Goal: Check status: Check status

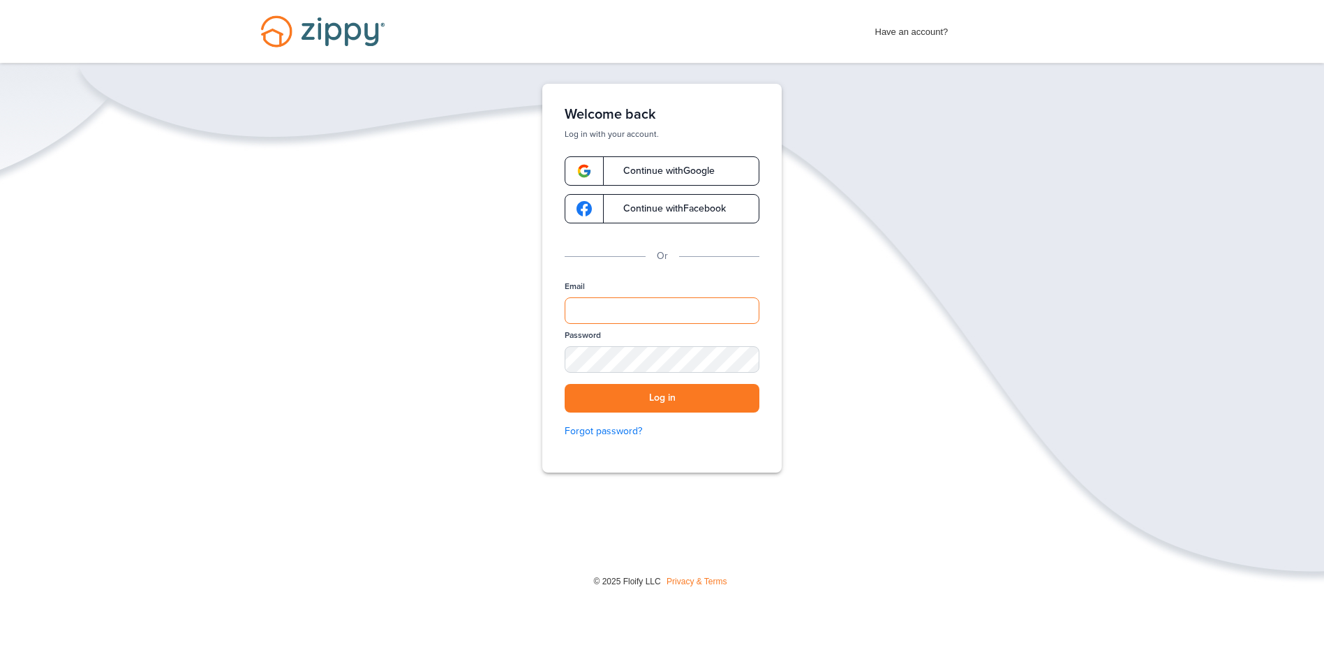
click at [619, 315] on input "Email" at bounding box center [662, 310] width 195 height 27
type input "**********"
click at [565, 384] on button "Log in" at bounding box center [662, 398] width 195 height 29
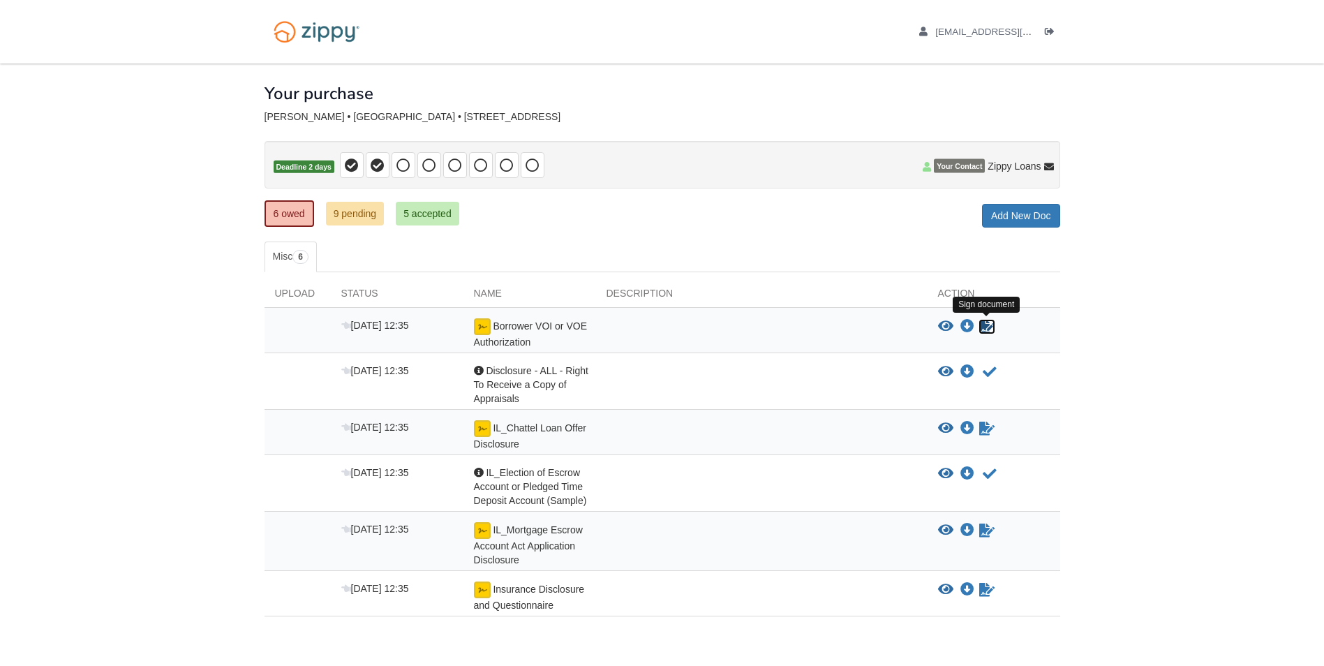
click at [984, 325] on icon "Sign Form" at bounding box center [986, 327] width 15 height 14
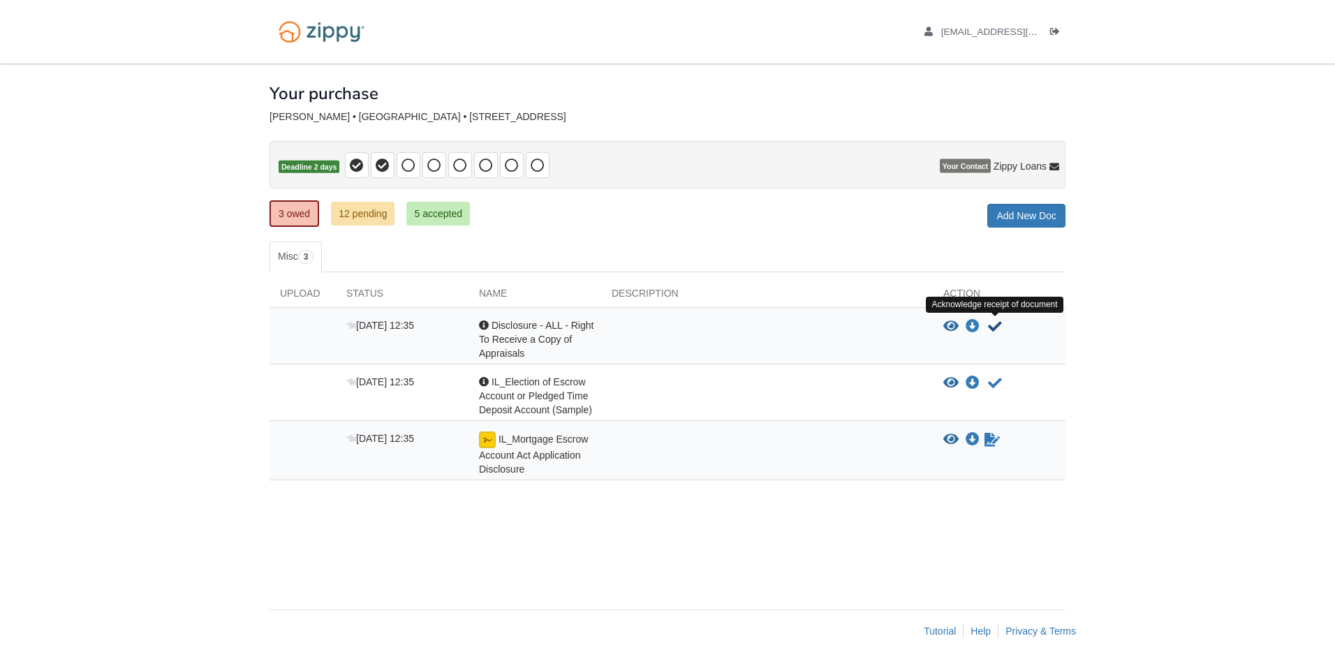
click at [996, 325] on icon "Acknowledge receipt of document" at bounding box center [995, 327] width 14 height 14
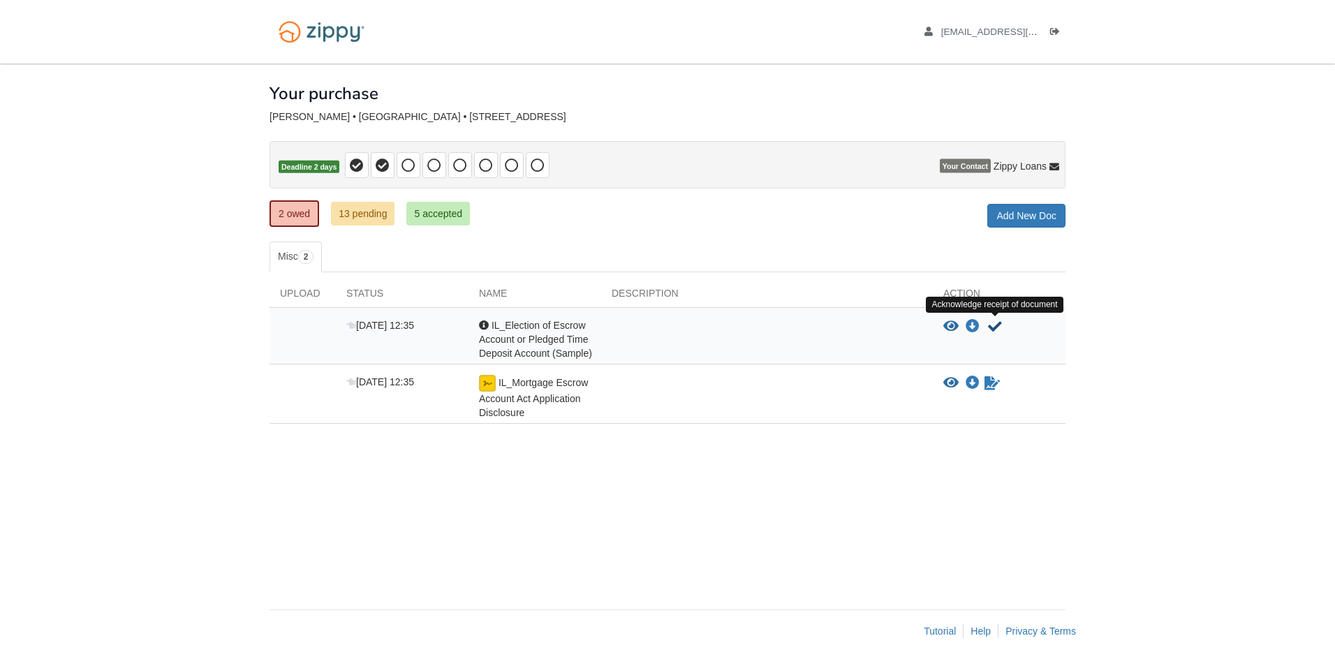
click at [996, 325] on icon "Acknowledge receipt of document" at bounding box center [995, 327] width 14 height 14
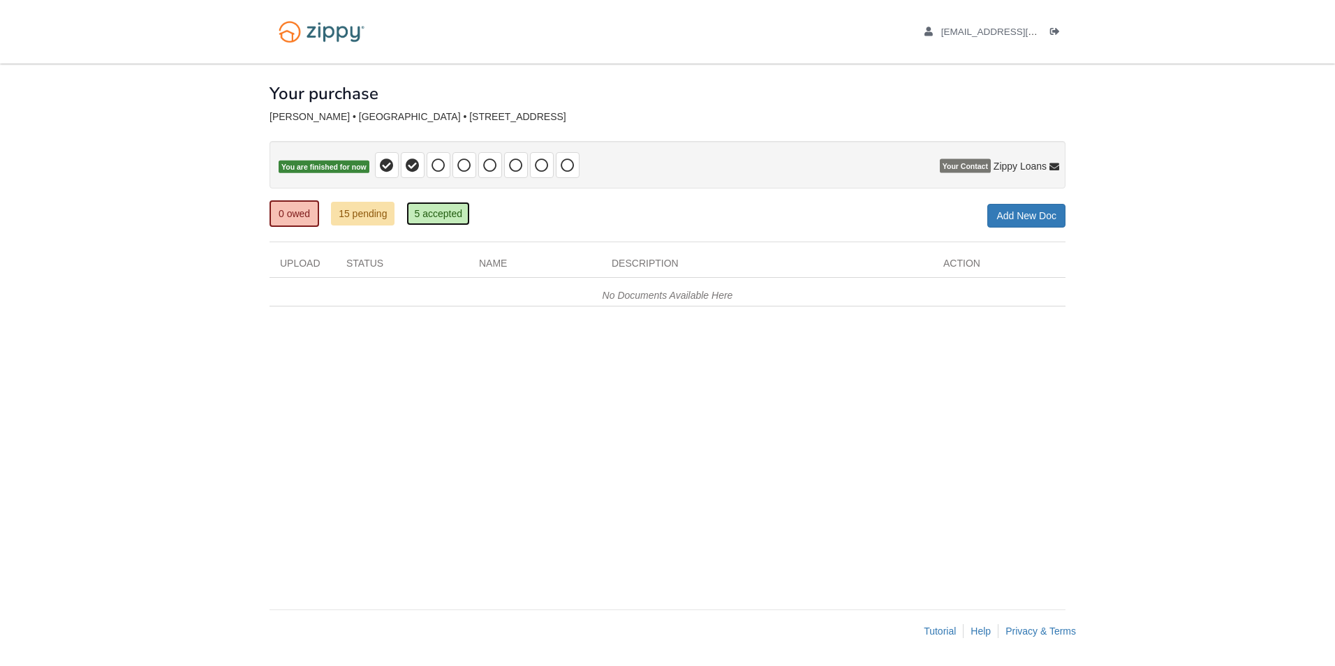
click at [431, 214] on link "5 accepted" at bounding box center [438, 214] width 64 height 24
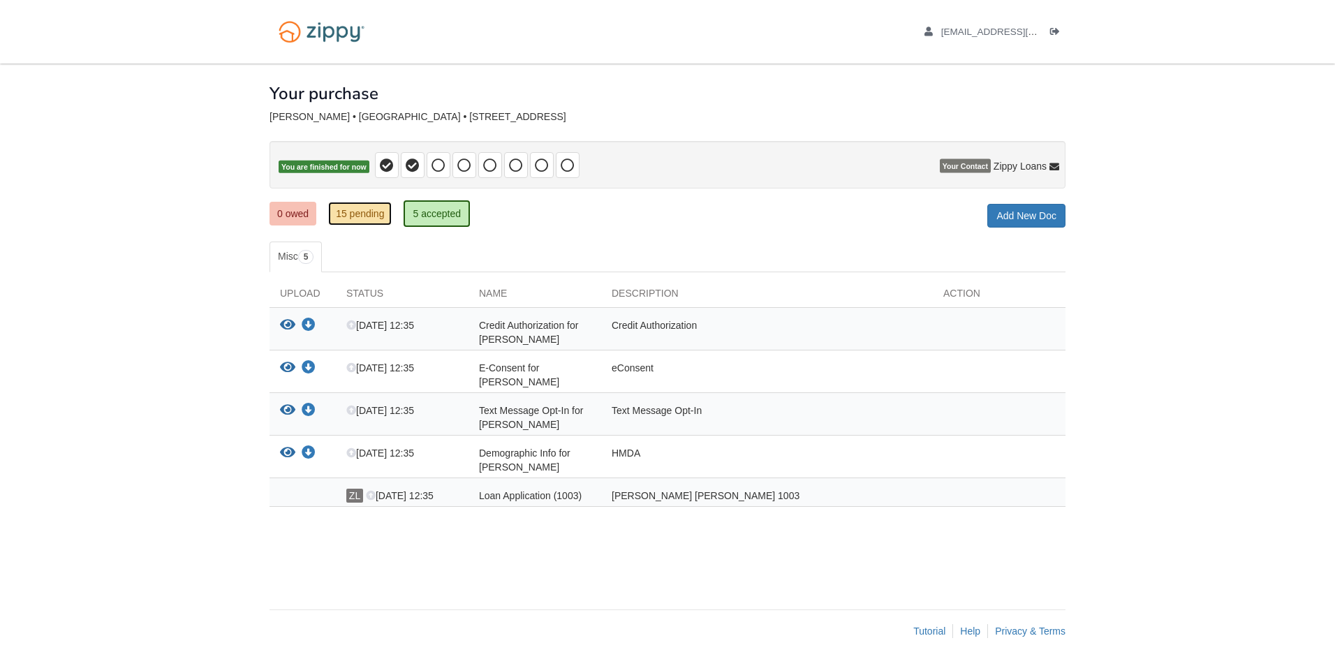
click at [365, 219] on link "15 pending" at bounding box center [360, 214] width 64 height 24
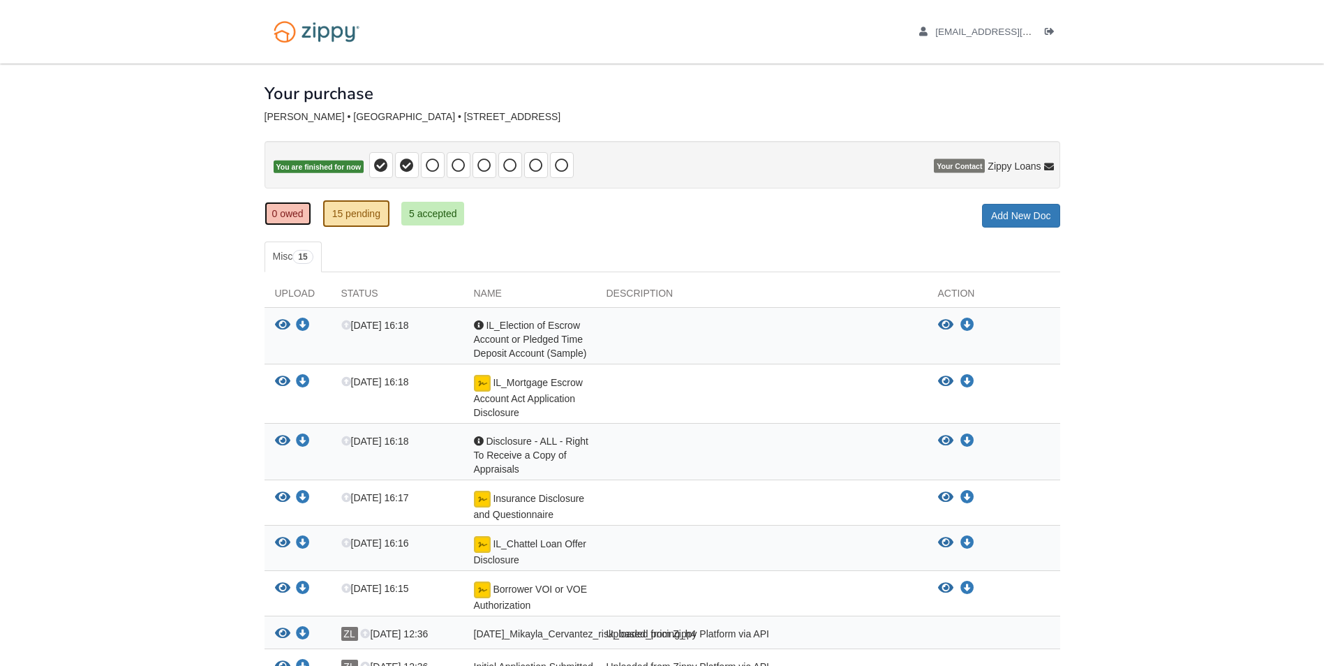
click at [296, 216] on link "0 owed" at bounding box center [288, 214] width 47 height 24
